Goal: Navigation & Orientation: Go to known website

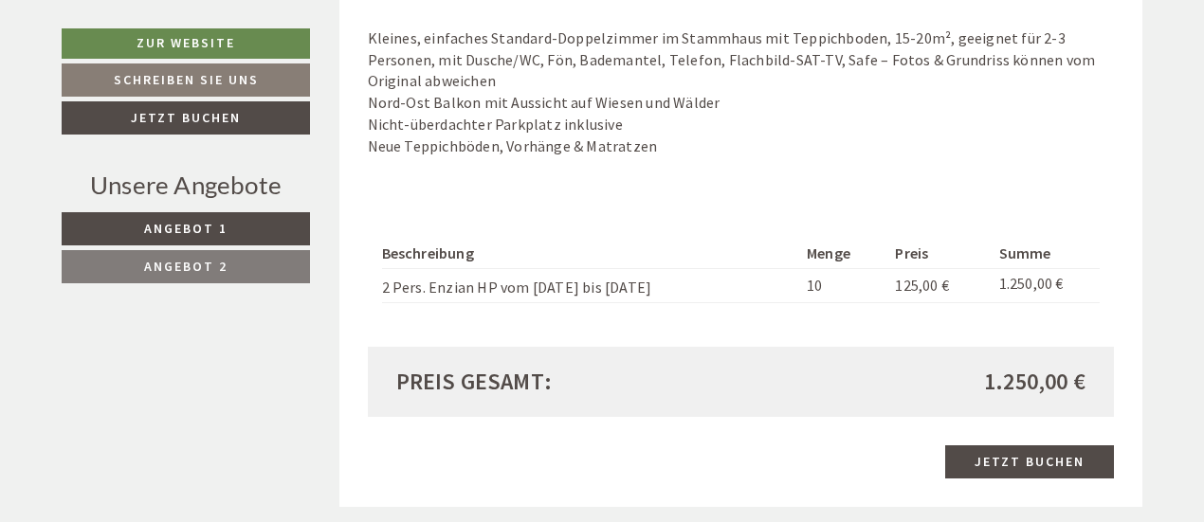
scroll to position [1584, 0]
click at [755, 346] on div "Preis gesamt: 1.250,00 €" at bounding box center [741, 381] width 747 height 70
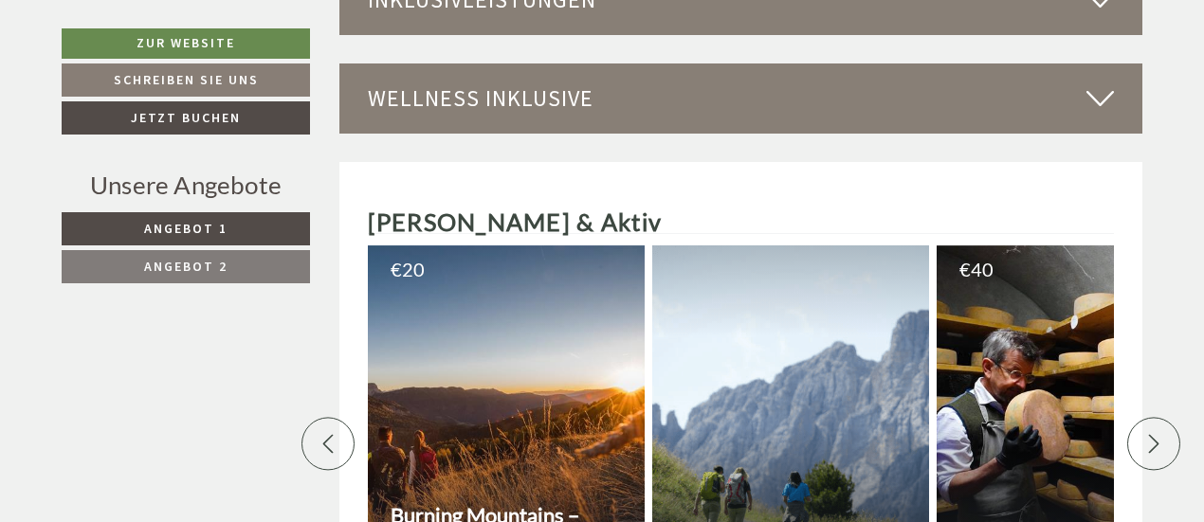
scroll to position [3796, 0]
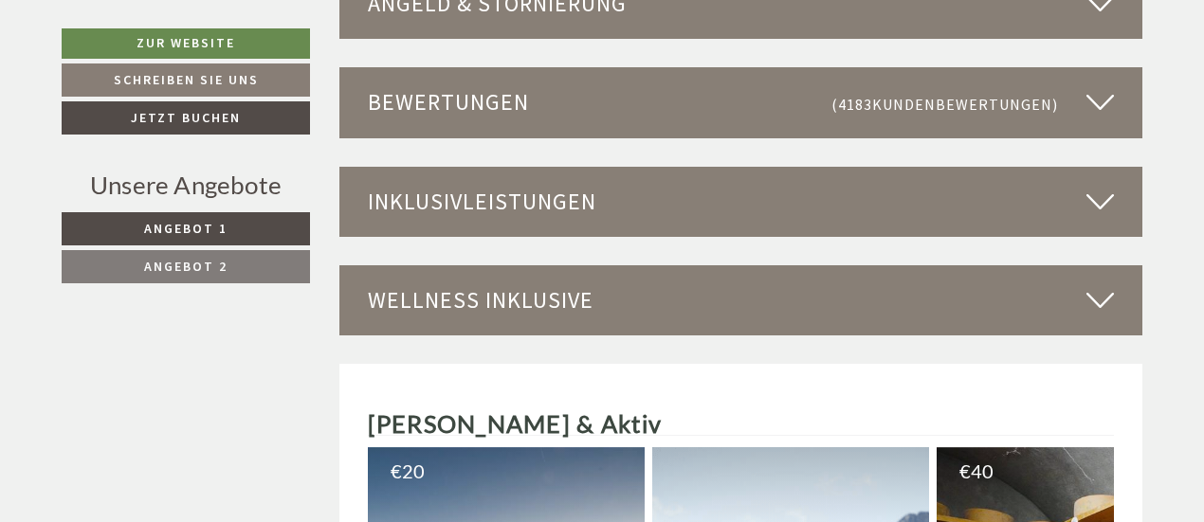
click at [736, 208] on div "Inklusivleistungen" at bounding box center [741, 202] width 804 height 70
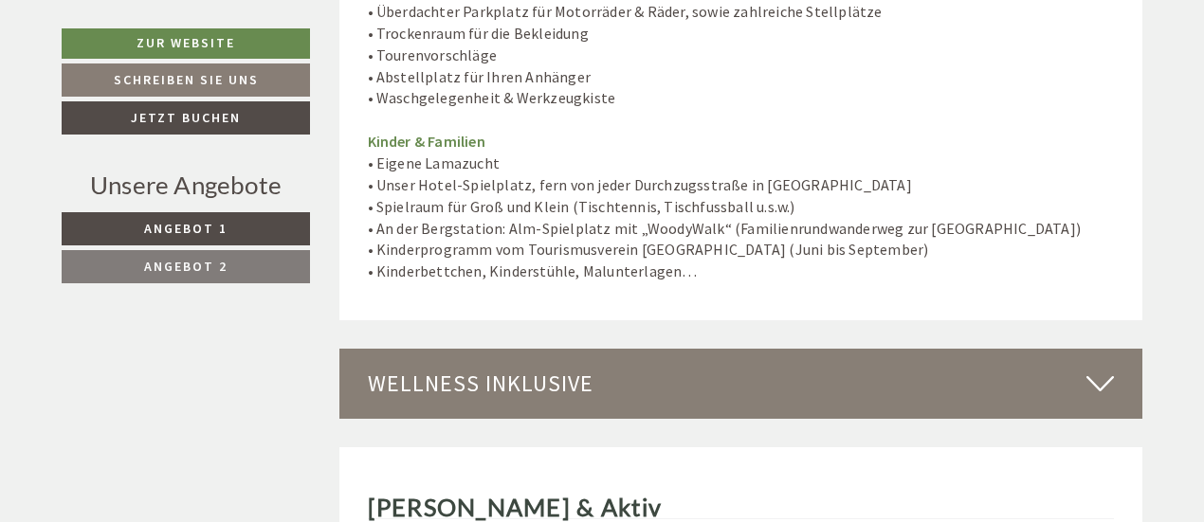
scroll to position [5296, 0]
click at [616, 377] on div "Wellness inklusive" at bounding box center [741, 383] width 804 height 70
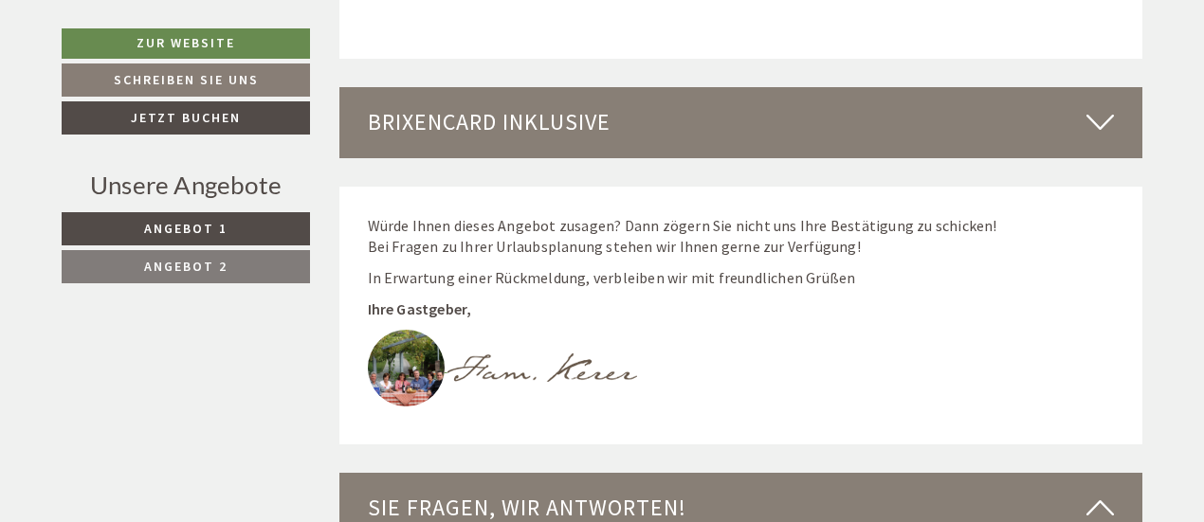
scroll to position [7831, 0]
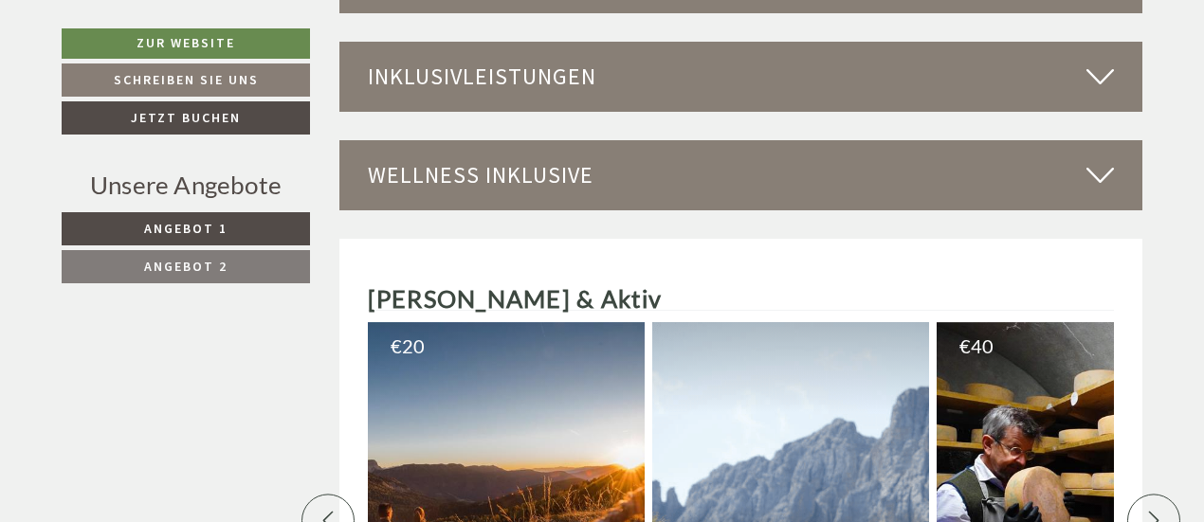
scroll to position [3914, 0]
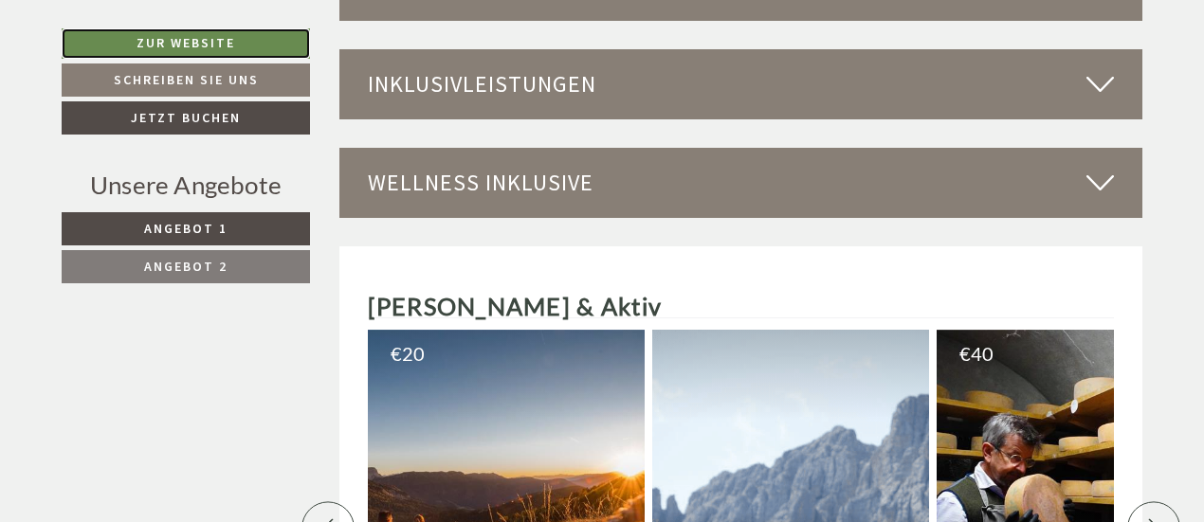
click at [283, 41] on link "Zur Website" at bounding box center [186, 43] width 248 height 30
